Goal: Navigation & Orientation: Find specific page/section

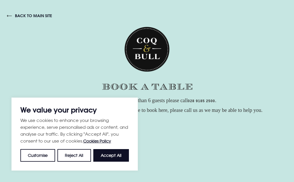
click at [114, 156] on button "Accept All" at bounding box center [111, 155] width 36 height 13
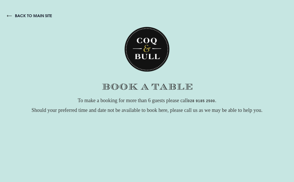
checkbox input "true"
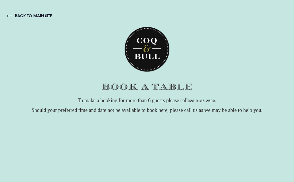
click at [22, 15] on link "back to main site" at bounding box center [29, 15] width 45 height 5
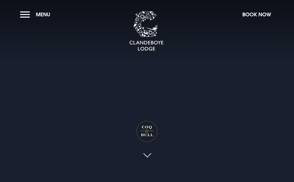
checkbox input "true"
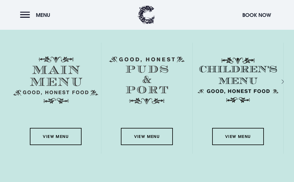
scroll to position [785, 0]
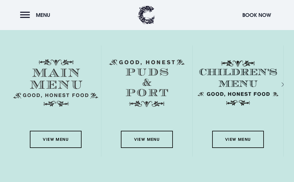
click at [59, 140] on link "View Menu" at bounding box center [56, 139] width 52 height 17
